Goal: Task Accomplishment & Management: Manage account settings

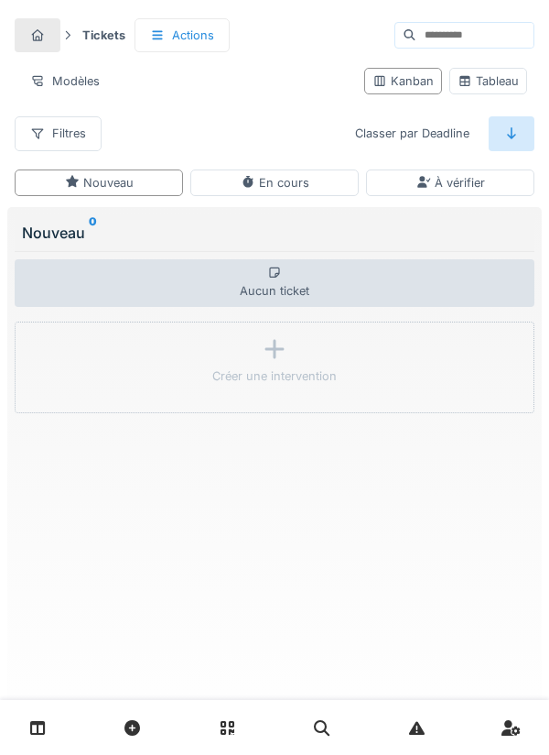
click at [46, 424] on link at bounding box center [38, 727] width 47 height 43
click at [48, 424] on link at bounding box center [38, 727] width 47 height 43
click at [49, 424] on link at bounding box center [38, 727] width 47 height 43
click at [48, 424] on link at bounding box center [38, 727] width 47 height 43
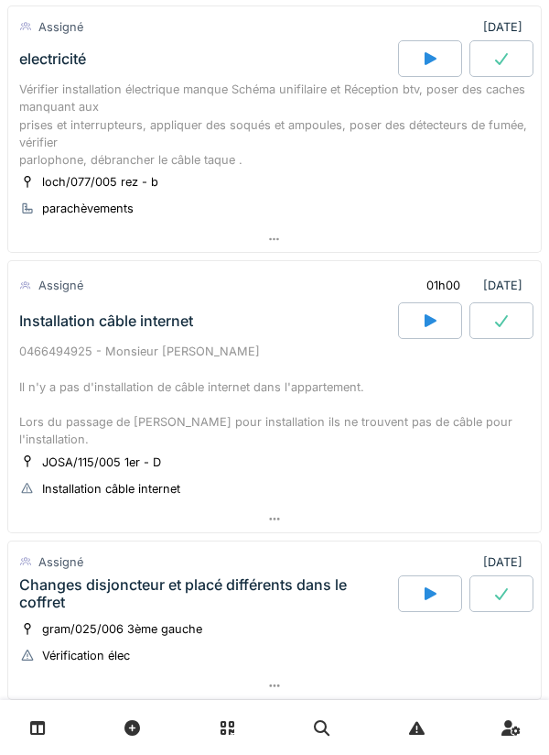
scroll to position [134, 0]
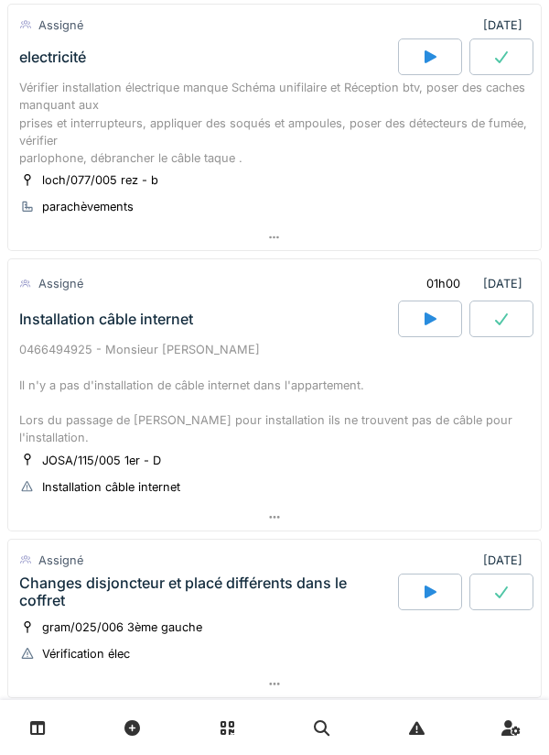
click at [187, 119] on div "Vérifier installation électrique manque Schéma unifilaire et Réception btv, pos…" at bounding box center [274, 123] width 511 height 88
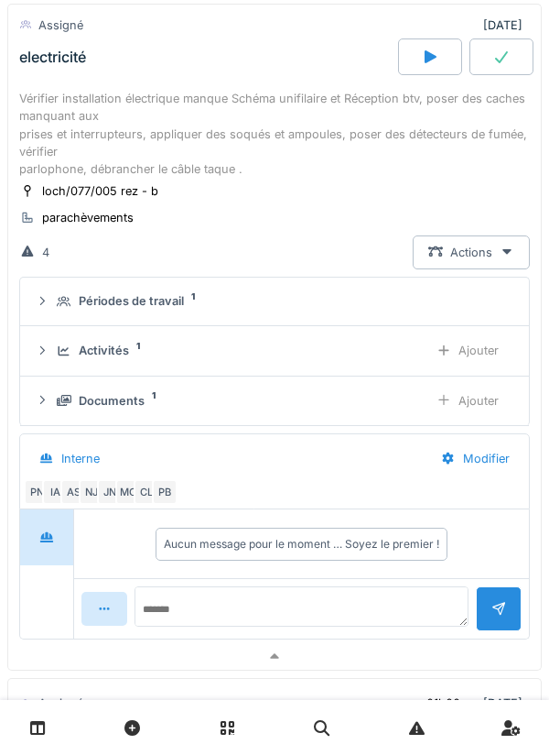
scroll to position [64, 0]
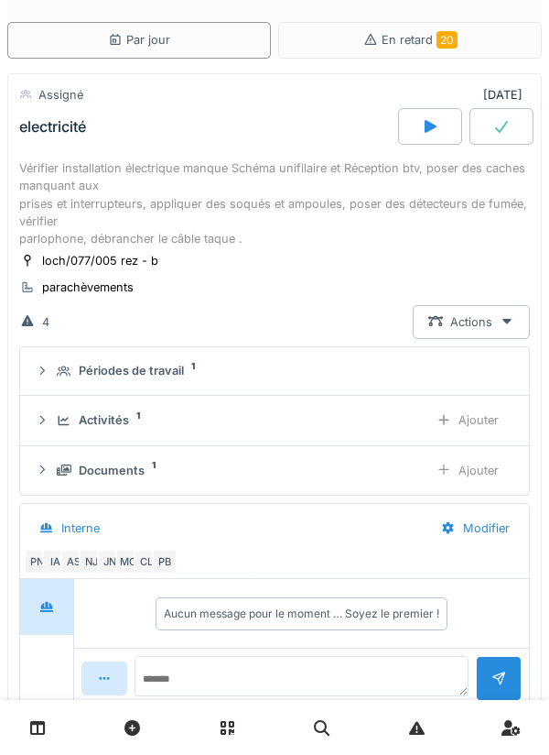
click at [130, 424] on div "MC" at bounding box center [128, 562] width 26 height 26
click at [134, 282] on div "parachèvements" at bounding box center [88, 286] width 92 height 17
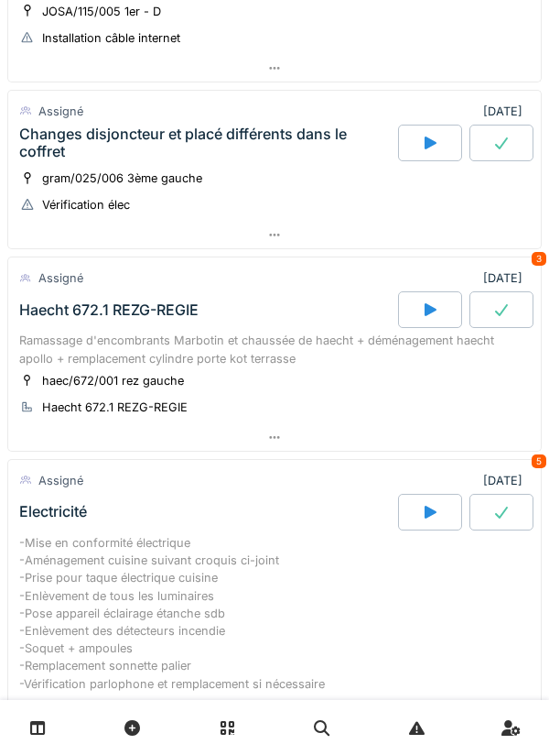
scroll to position [618, 0]
